Goal: Task Accomplishment & Management: Manage account settings

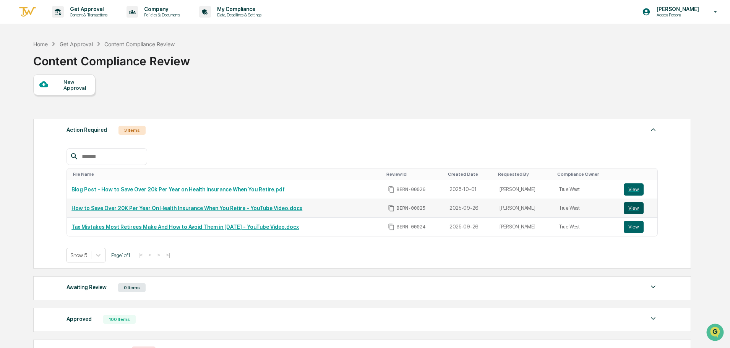
click at [632, 205] on button "View" at bounding box center [633, 208] width 20 height 12
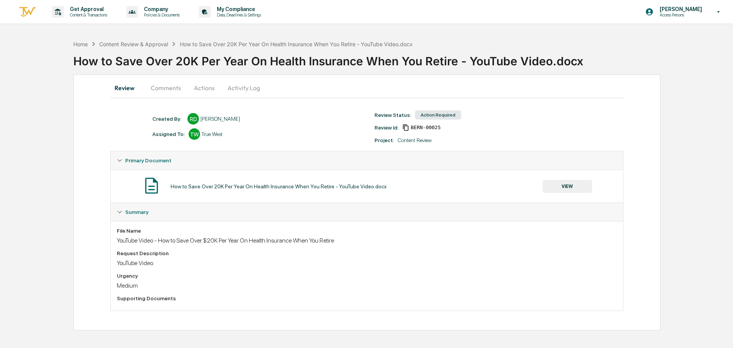
click at [236, 84] on button "Activity Log" at bounding box center [244, 88] width 45 height 18
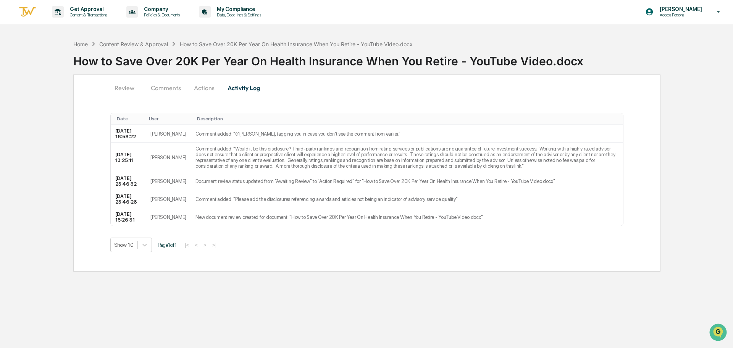
click at [203, 86] on button "Actions" at bounding box center [204, 88] width 34 height 18
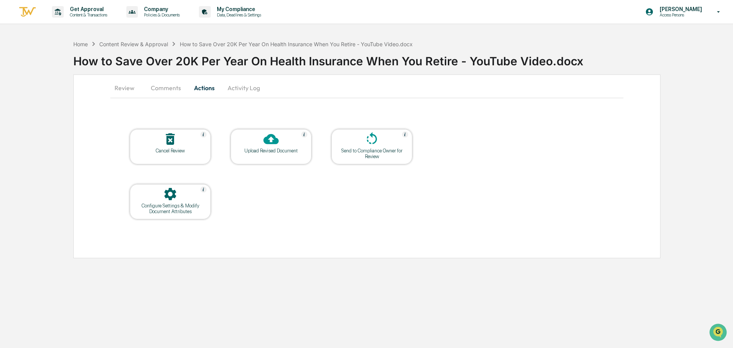
click at [173, 211] on div "Configure Settings & Modify Document Attributes" at bounding box center [170, 208] width 69 height 11
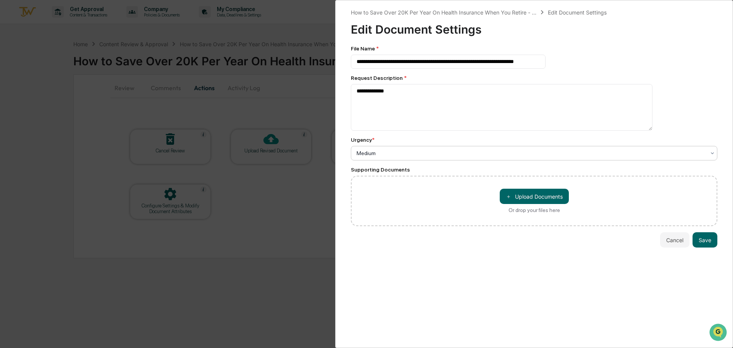
click at [547, 155] on div at bounding box center [531, 153] width 349 height 8
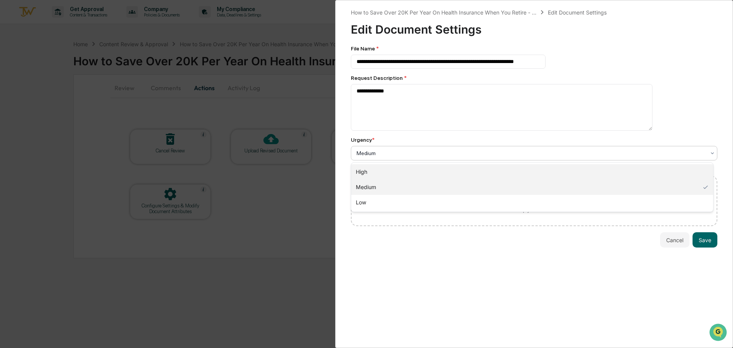
click at [435, 177] on div "High" at bounding box center [532, 171] width 362 height 15
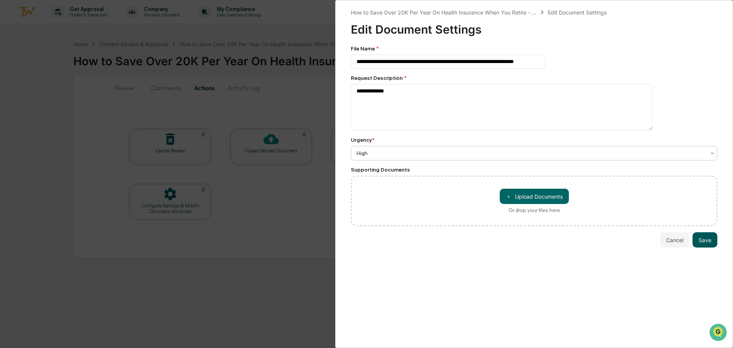
click at [707, 241] on button "Save" at bounding box center [705, 239] width 25 height 15
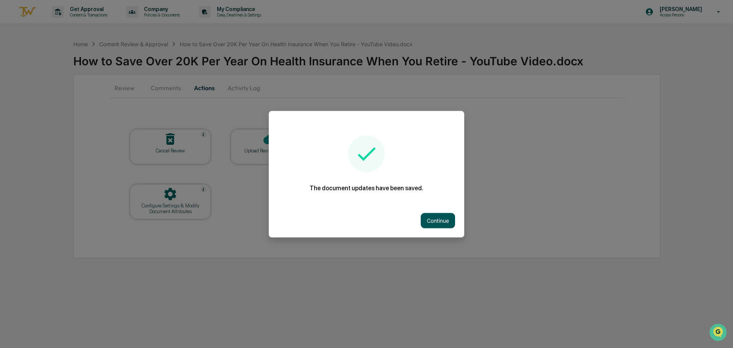
click at [439, 220] on button "Continue" at bounding box center [438, 220] width 34 height 15
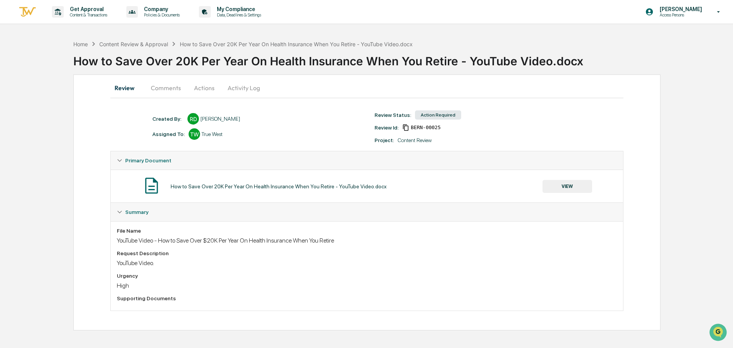
click at [70, 120] on div "Home Content Review & Approval How to Save Over 20K Per Year On Health Insuranc…" at bounding box center [366, 183] width 733 height 294
click at [231, 87] on button "Activity Log" at bounding box center [244, 88] width 45 height 18
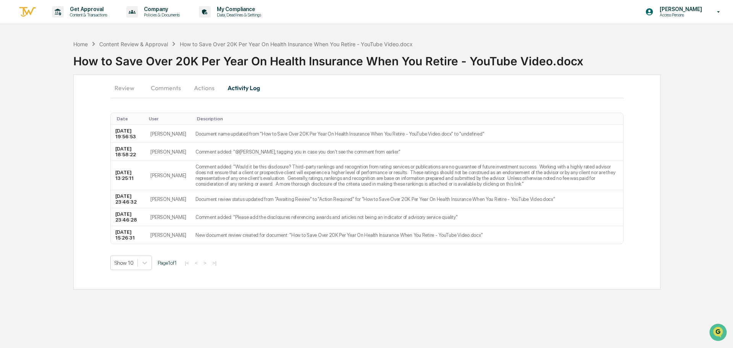
click at [194, 89] on button "Actions" at bounding box center [204, 88] width 34 height 18
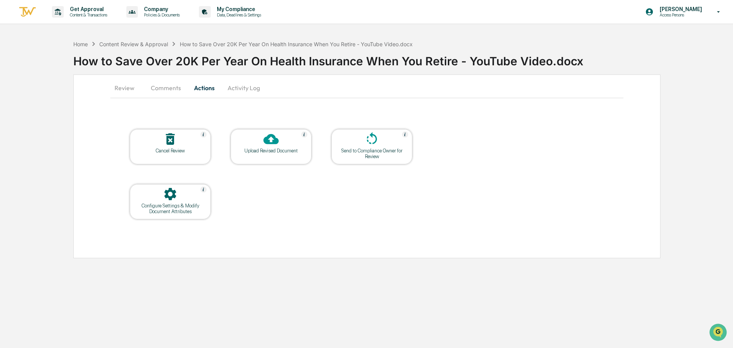
click at [376, 148] on div "Send to Compliance Owner for Review" at bounding box center [372, 153] width 69 height 11
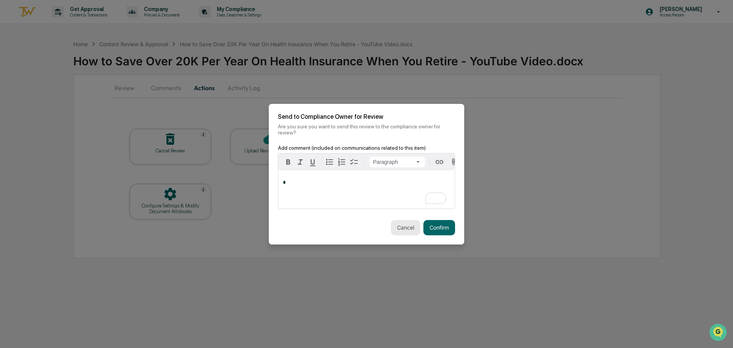
click at [392, 226] on button "Cancel" at bounding box center [405, 227] width 29 height 15
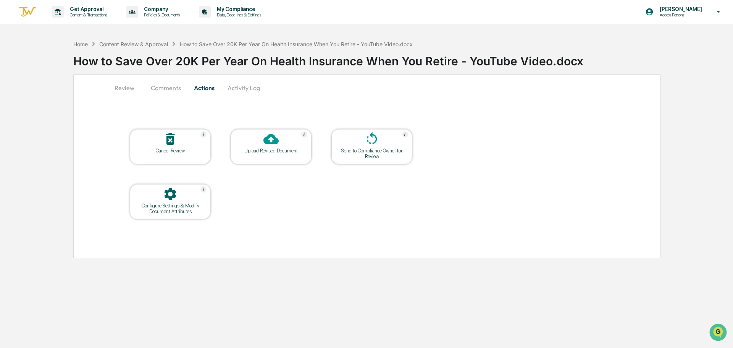
click at [155, 84] on button "Comments" at bounding box center [166, 88] width 42 height 18
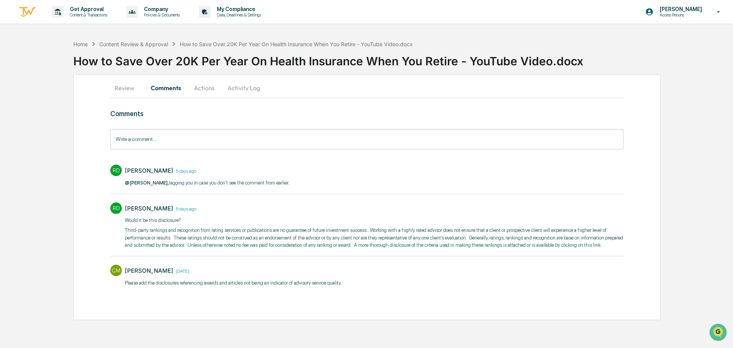
click at [125, 85] on button "Review" at bounding box center [127, 88] width 34 height 18
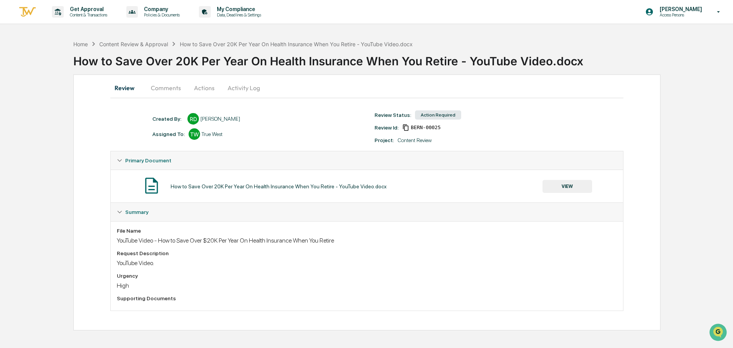
click at [160, 88] on button "Comments" at bounding box center [166, 88] width 42 height 18
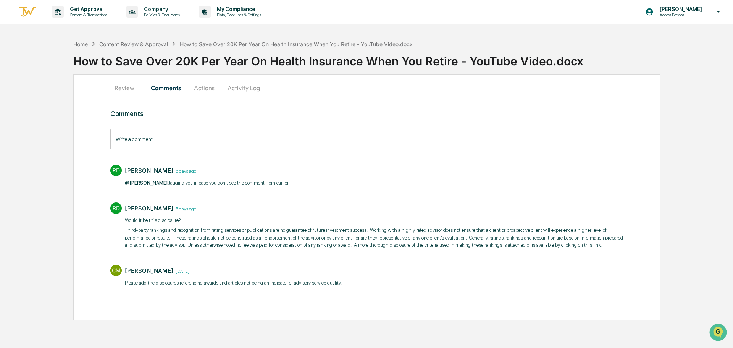
click at [672, 184] on div "Home Content Review & Approval How to Save Over 20K Per Year On Health Insuranc…" at bounding box center [366, 178] width 733 height 284
click at [636, 47] on div "Home Content Review & Approval How to Save Over 20K Per Year On Health Insuranc…" at bounding box center [403, 55] width 660 height 31
click at [628, 34] on div "Get Approval Content & Transactions Company Policies & Documents My Compliance …" at bounding box center [366, 174] width 733 height 348
